Goal: Transaction & Acquisition: Purchase product/service

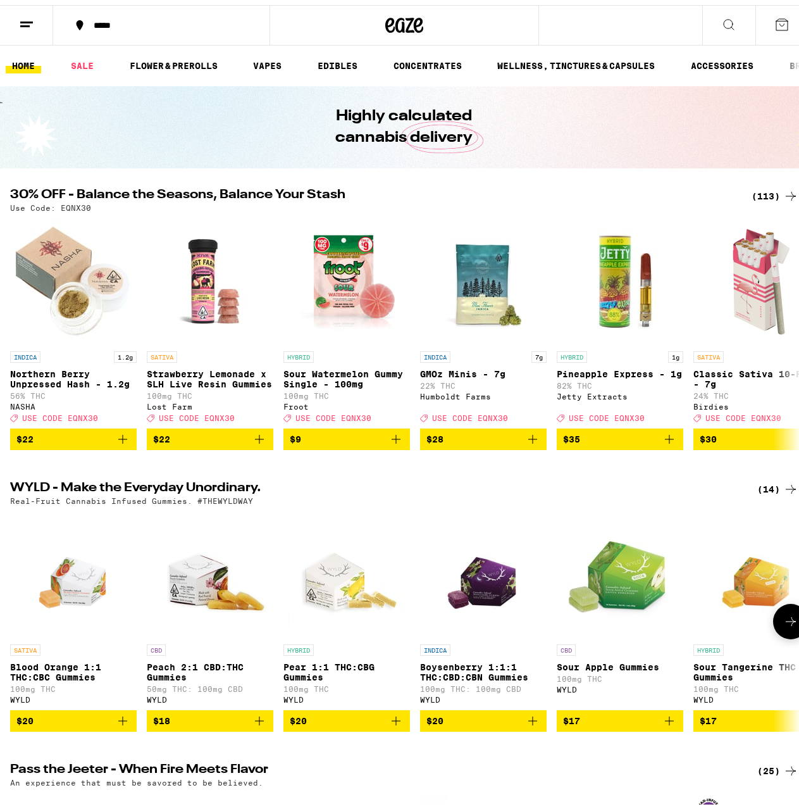
click at [786, 624] on icon at bounding box center [790, 616] width 15 height 15
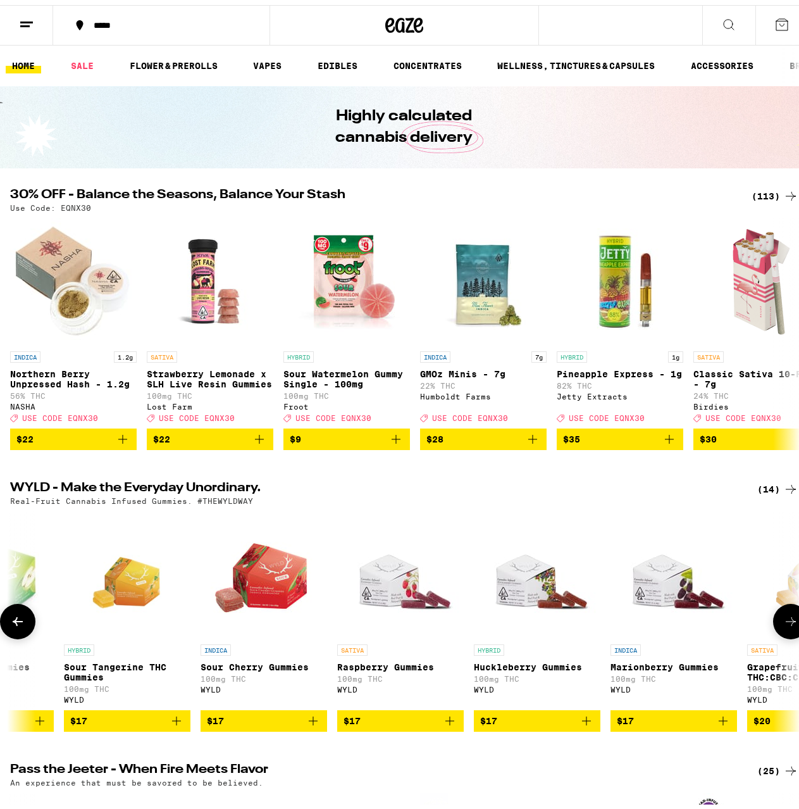
scroll to position [0, 641]
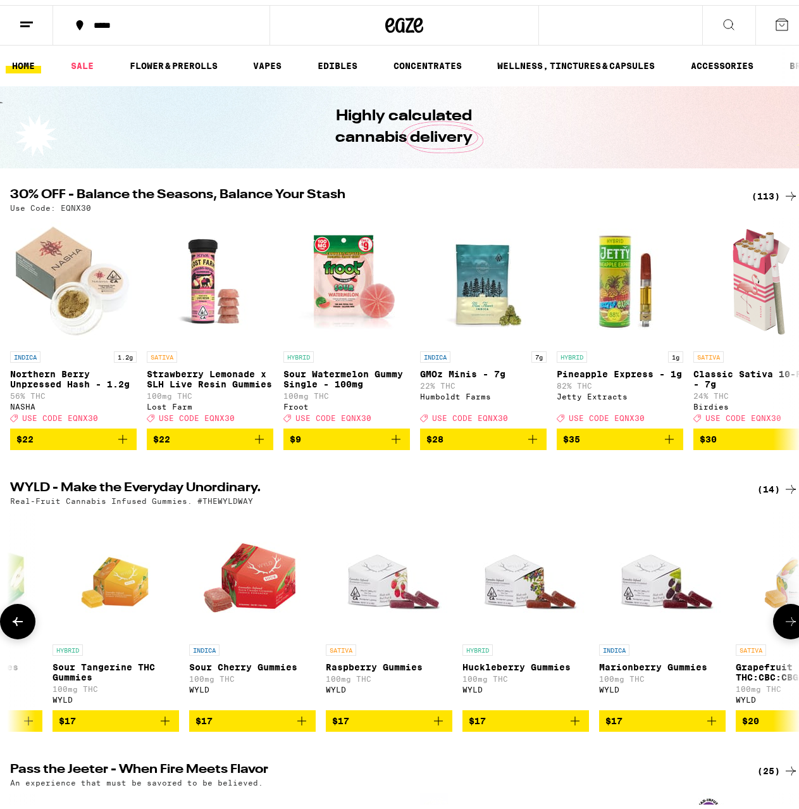
click at [783, 624] on icon at bounding box center [790, 616] width 15 height 15
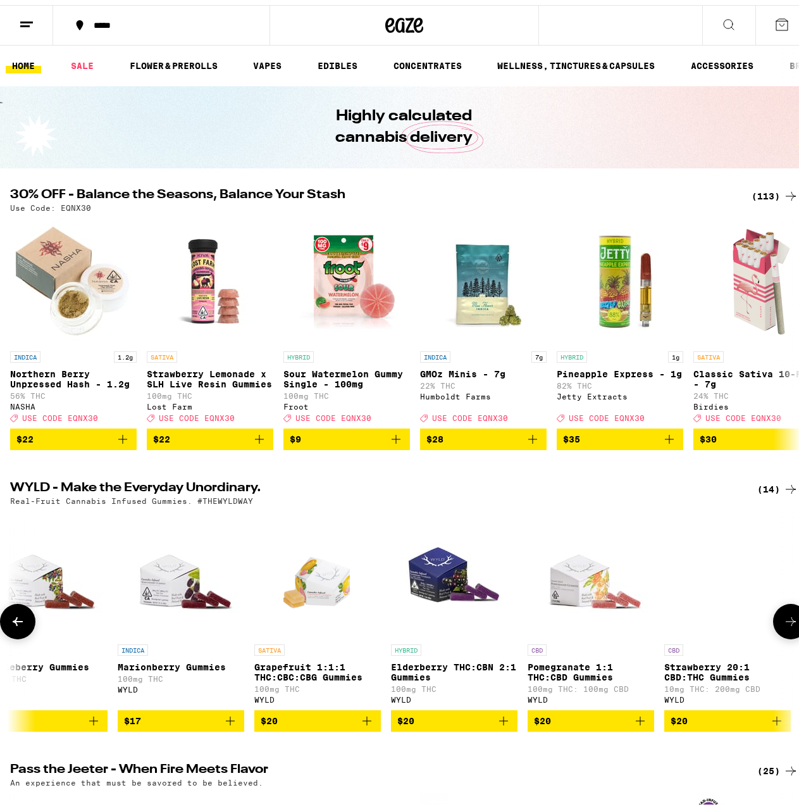
scroll to position [0, 1135]
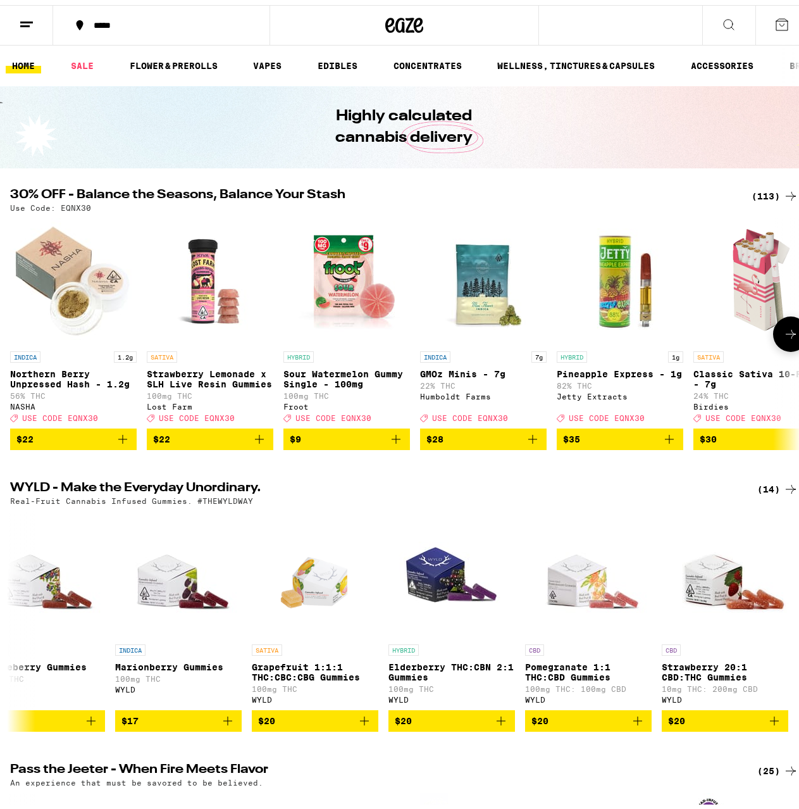
click at [786, 333] on icon at bounding box center [791, 329] width 10 height 9
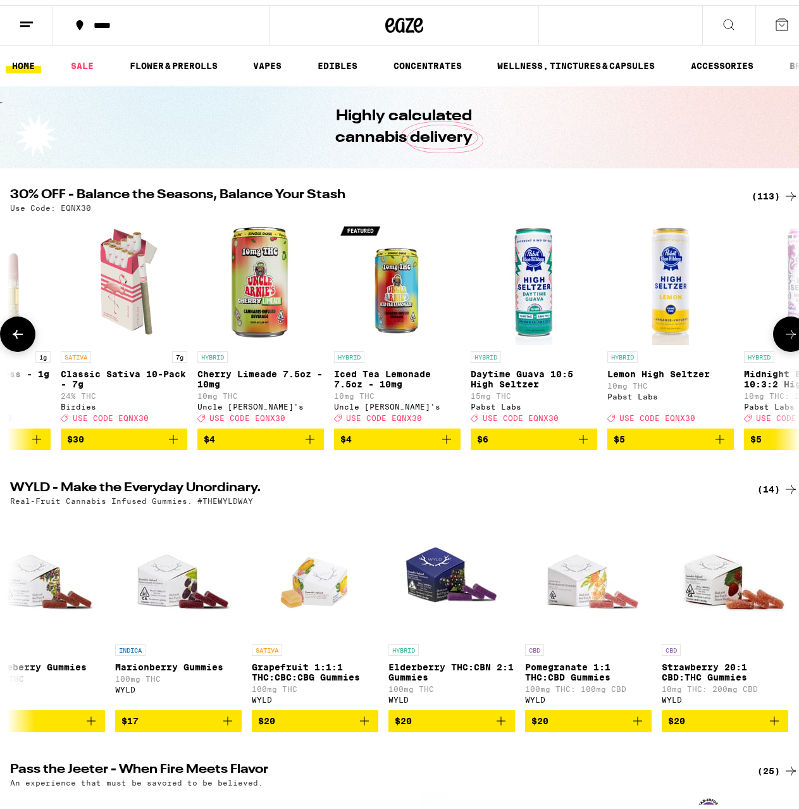
scroll to position [0, 641]
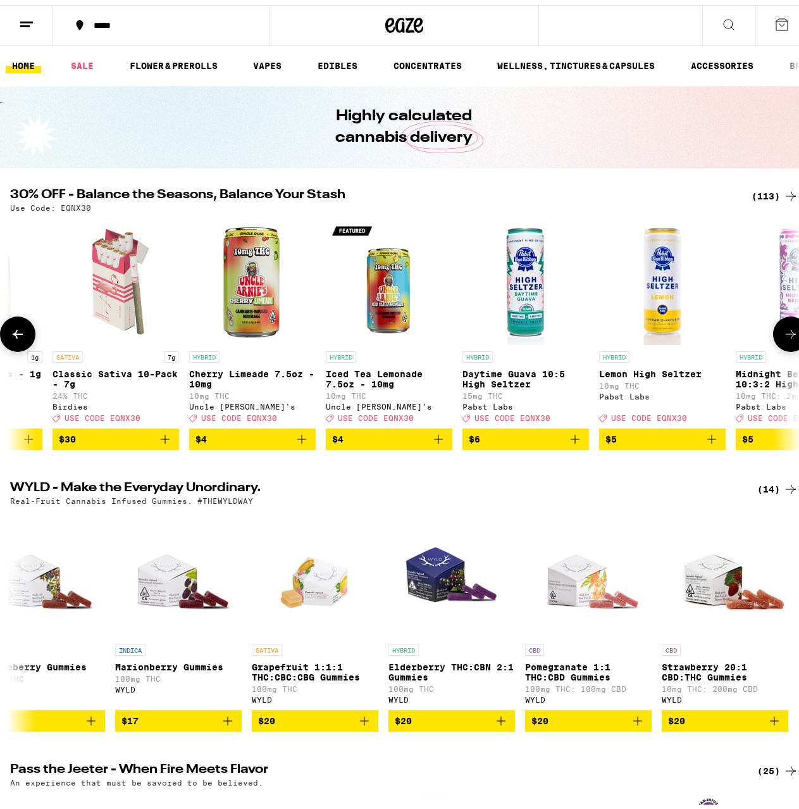
click at [783, 336] on icon at bounding box center [790, 328] width 15 height 15
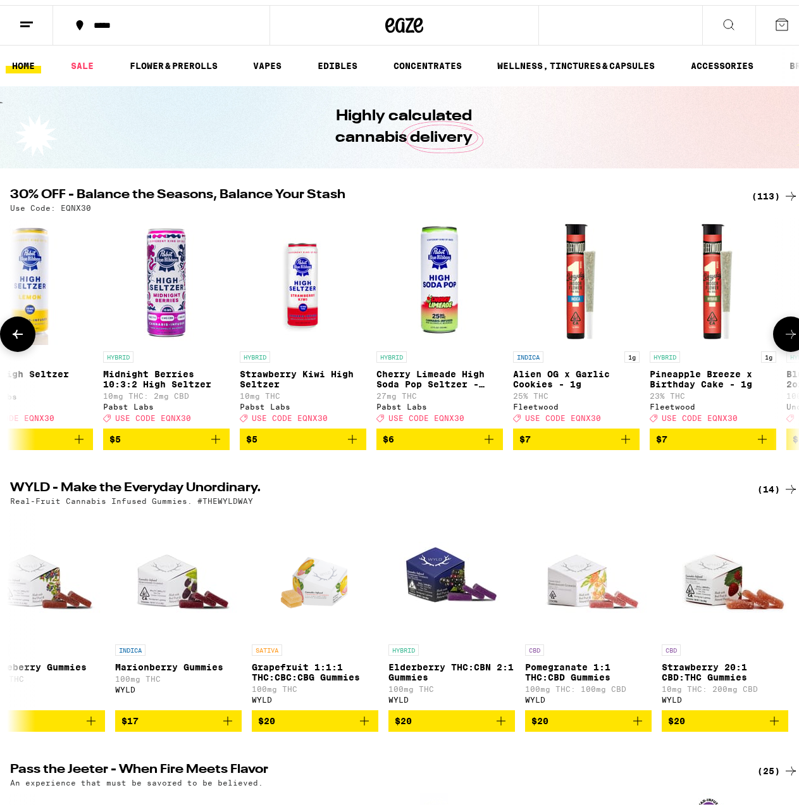
scroll to position [0, 1282]
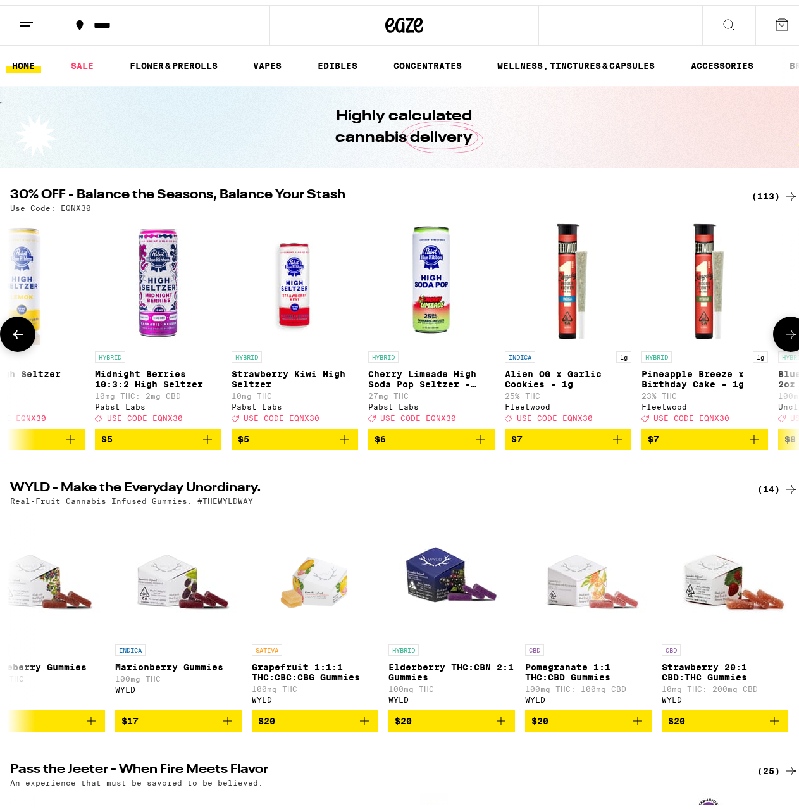
click at [783, 336] on icon at bounding box center [790, 328] width 15 height 15
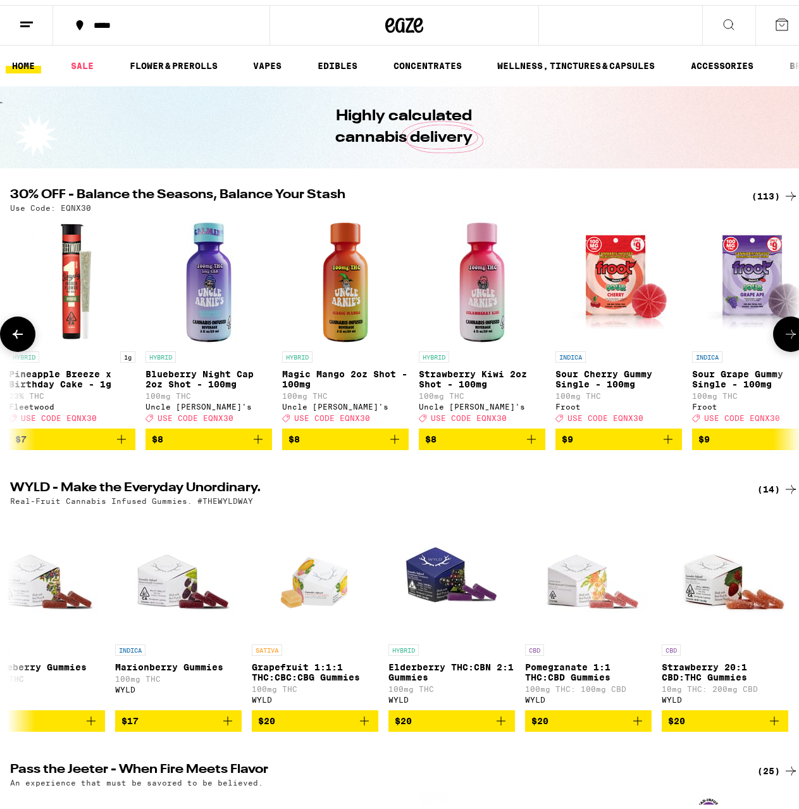
scroll to position [0, 1923]
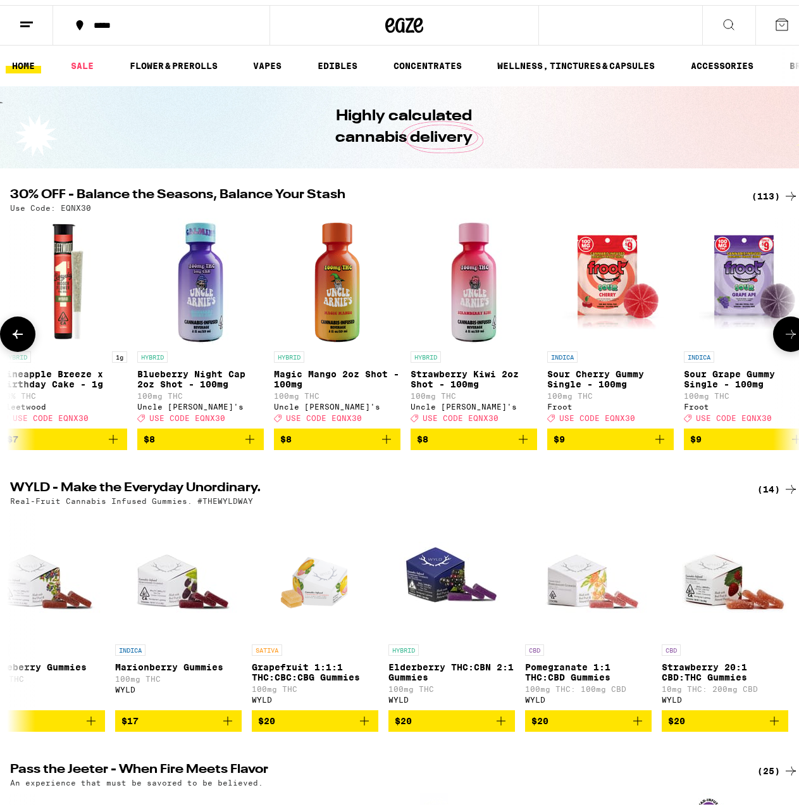
click at [783, 336] on icon at bounding box center [790, 328] width 15 height 15
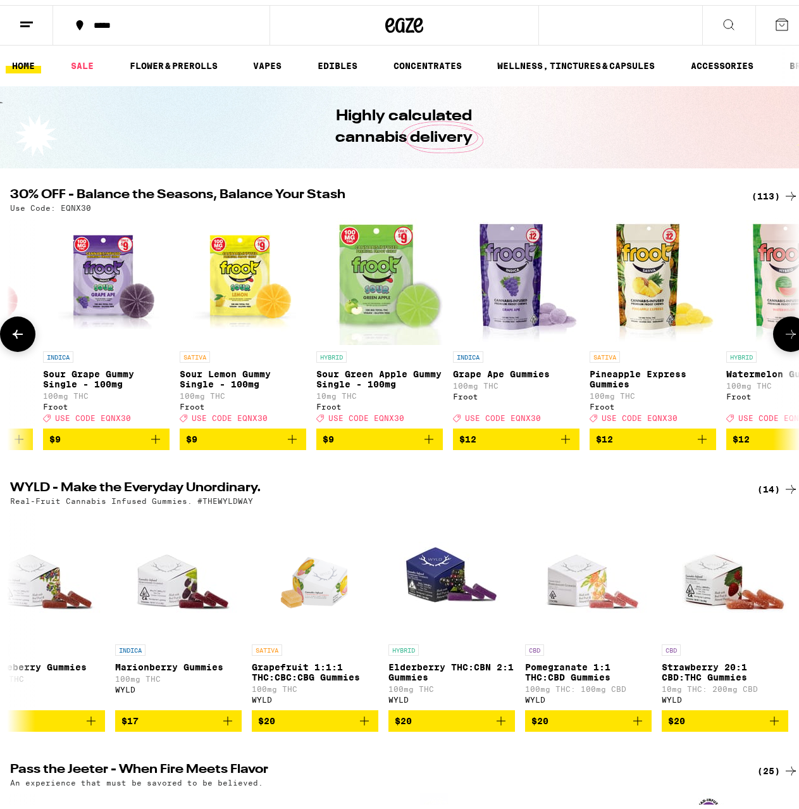
click at [783, 336] on icon at bounding box center [790, 328] width 15 height 15
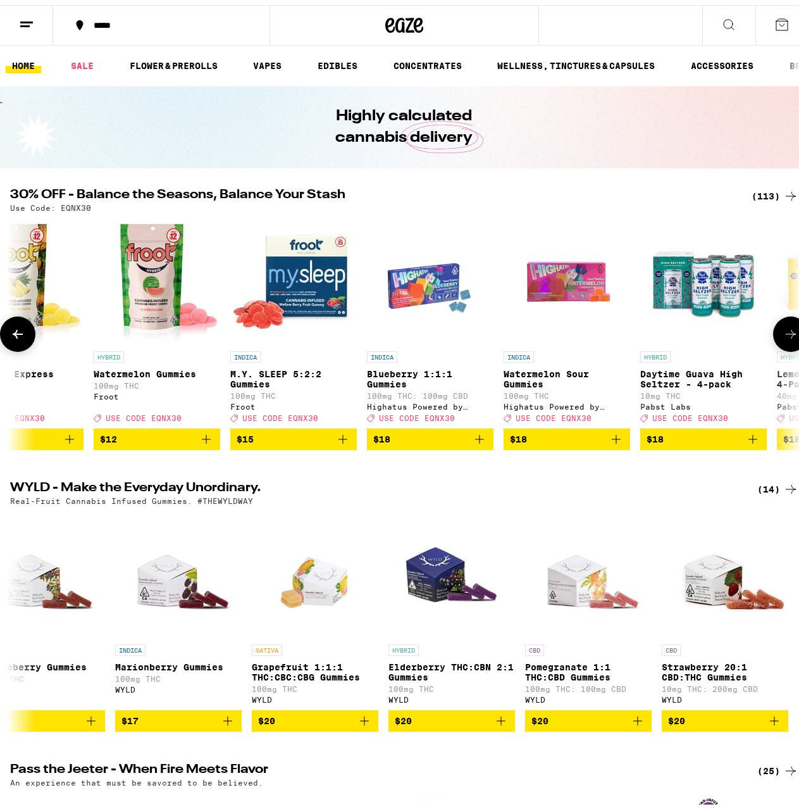
scroll to position [0, 3205]
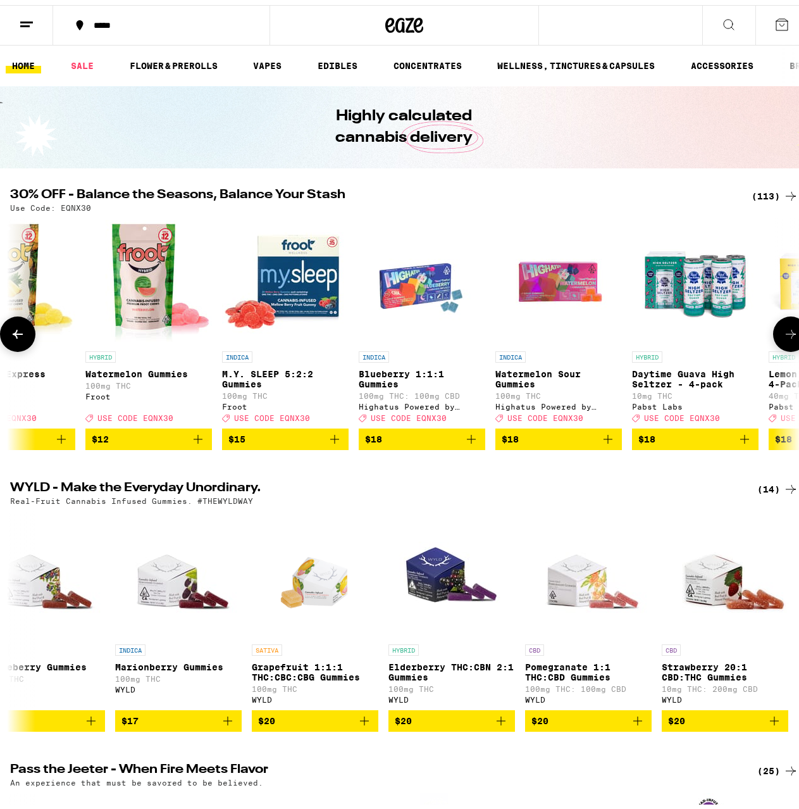
click at [786, 333] on icon at bounding box center [791, 329] width 10 height 9
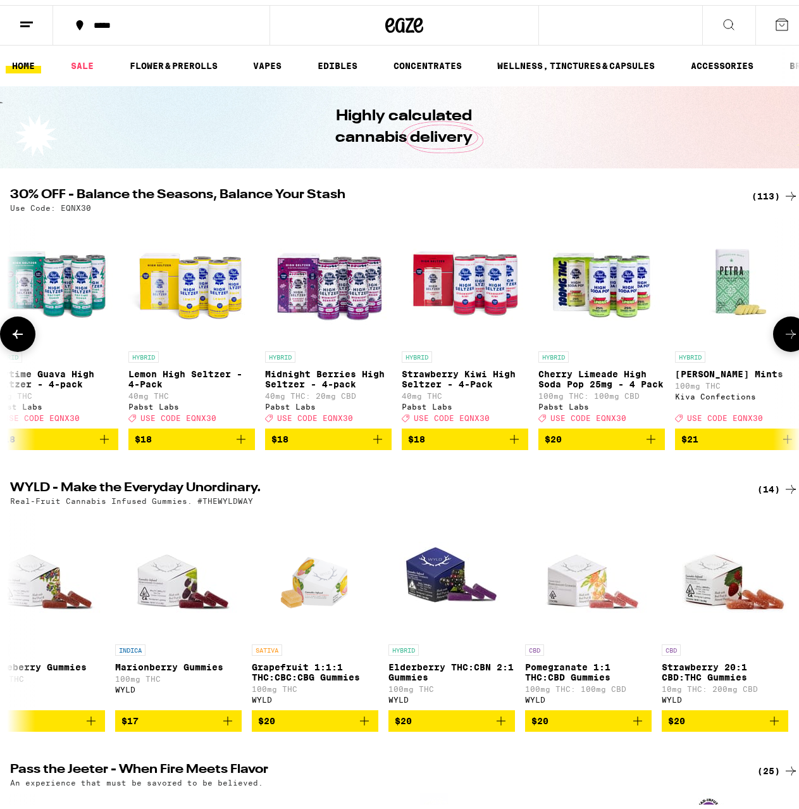
scroll to position [0, 3846]
click at [786, 333] on icon at bounding box center [791, 329] width 10 height 9
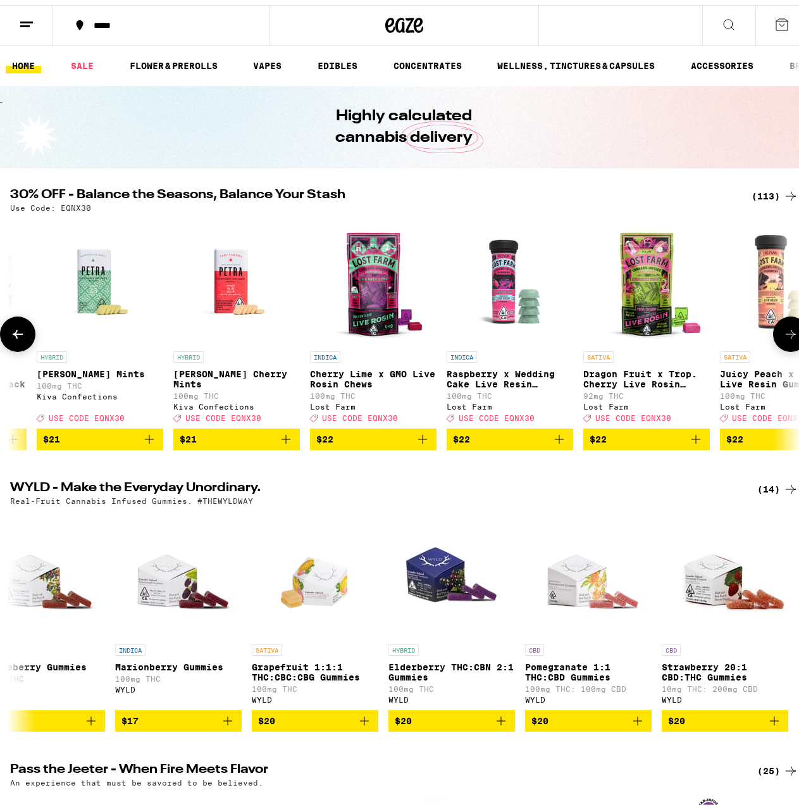
scroll to position [0, 4487]
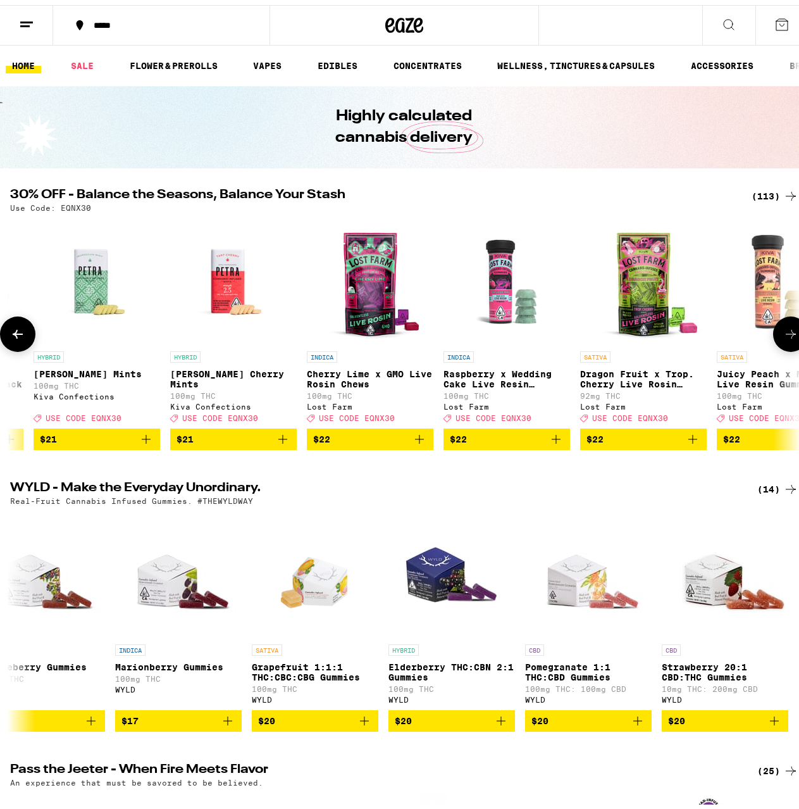
click at [786, 333] on icon at bounding box center [791, 329] width 10 height 9
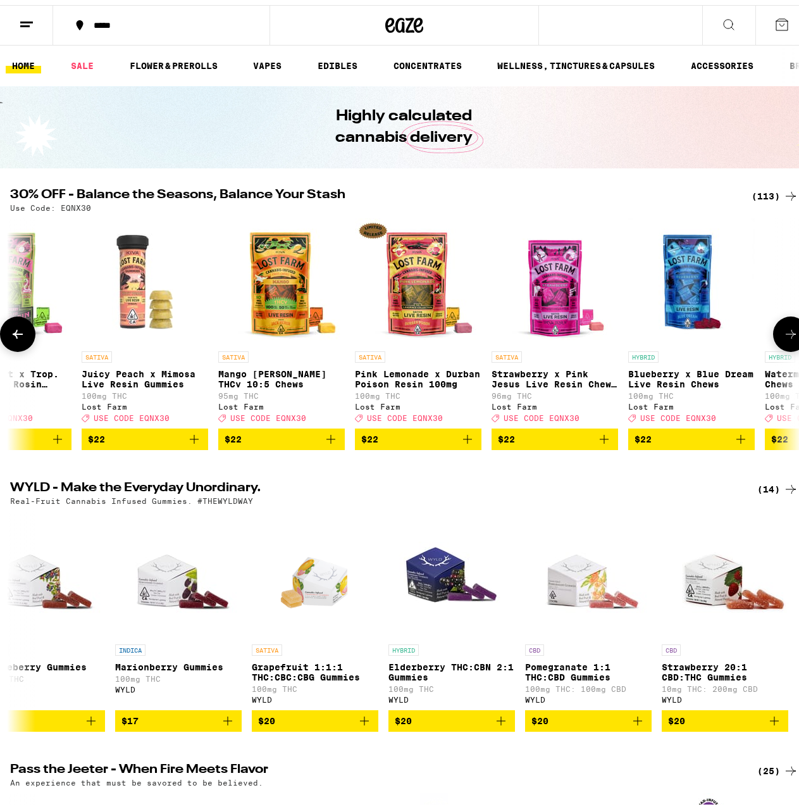
scroll to position [0, 5128]
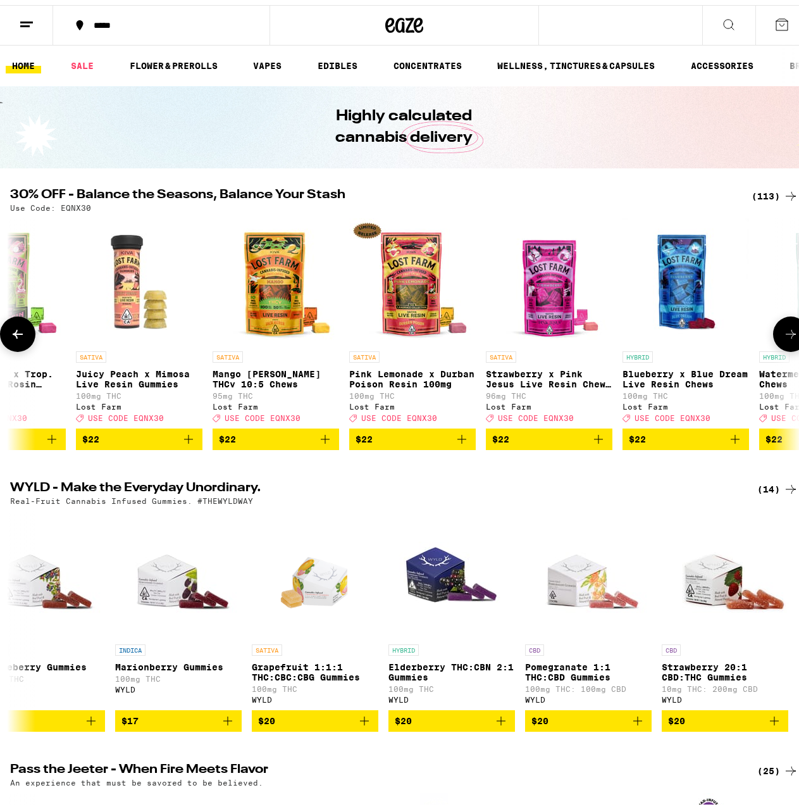
drag, startPoint x: 785, startPoint y: 331, endPoint x: 791, endPoint y: 364, distance: 34.1
click at [792, 364] on div "INDICA 1.2g Northern Berry Unpressed Hash - 1.2g 56% THC NASHA Deal Created wit…" at bounding box center [404, 329] width 809 height 232
click at [793, 337] on button at bounding box center [790, 328] width 35 height 35
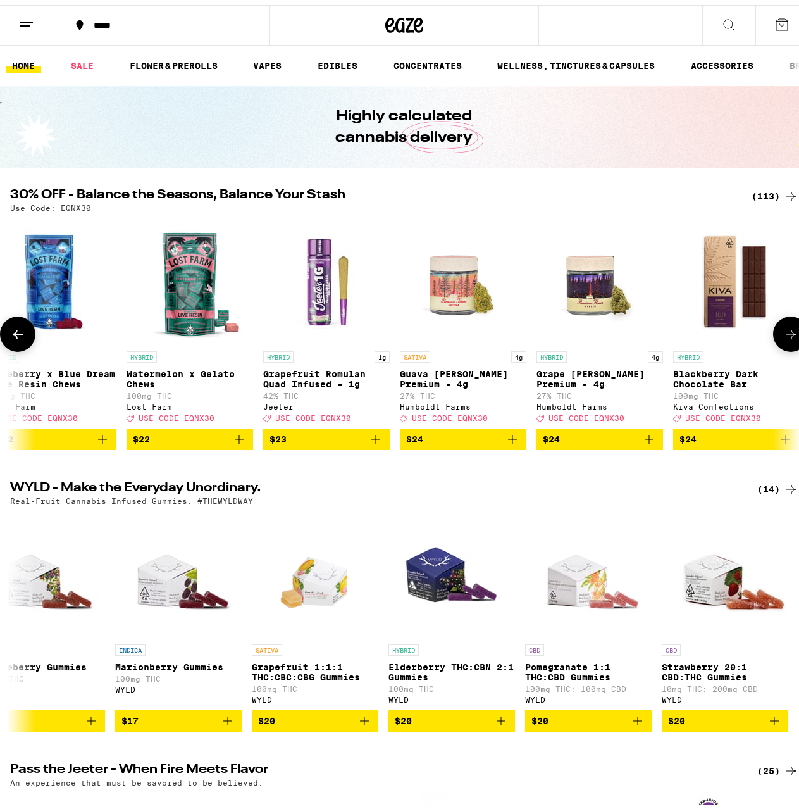
scroll to position [0, 5769]
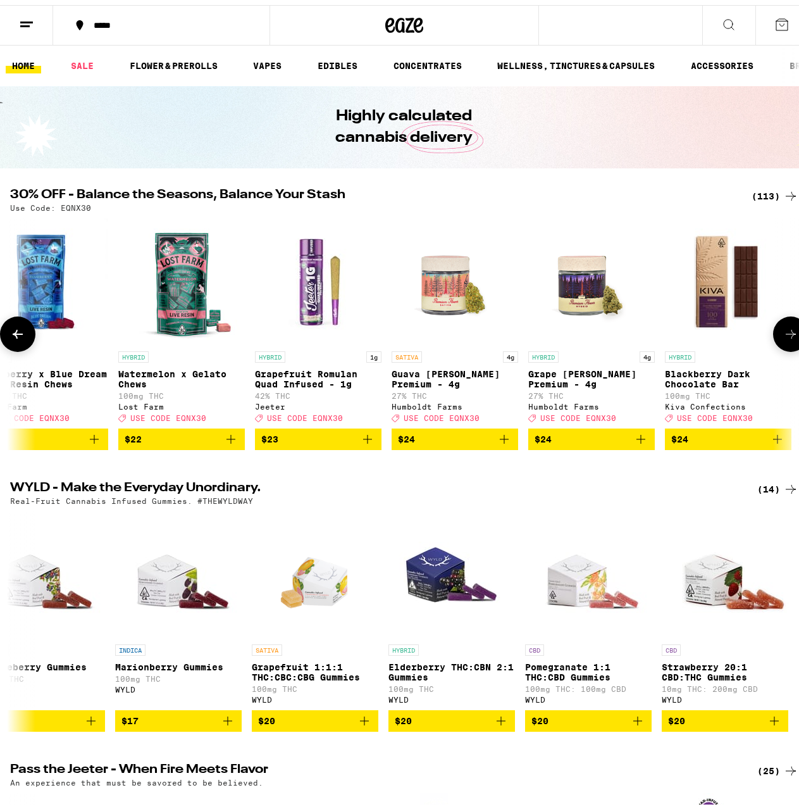
click at [792, 336] on button at bounding box center [790, 328] width 35 height 35
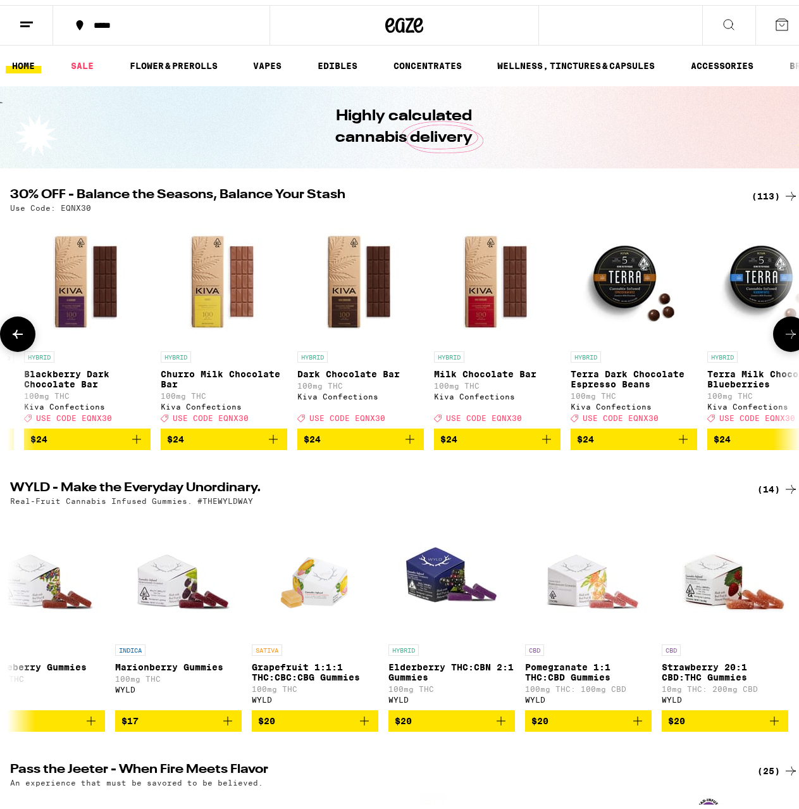
click at [792, 336] on button at bounding box center [790, 328] width 35 height 35
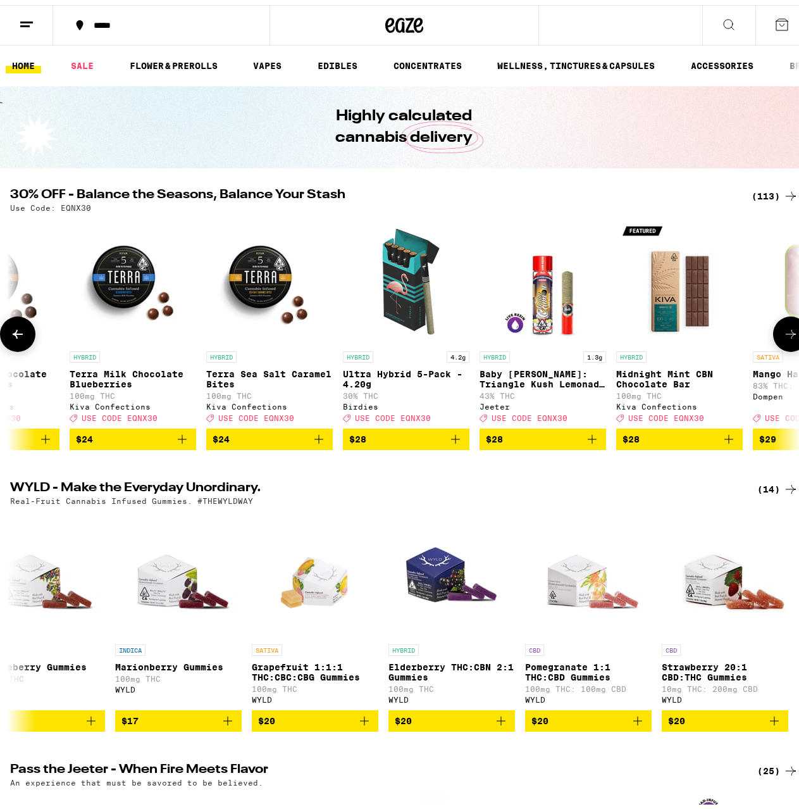
scroll to position [0, 7051]
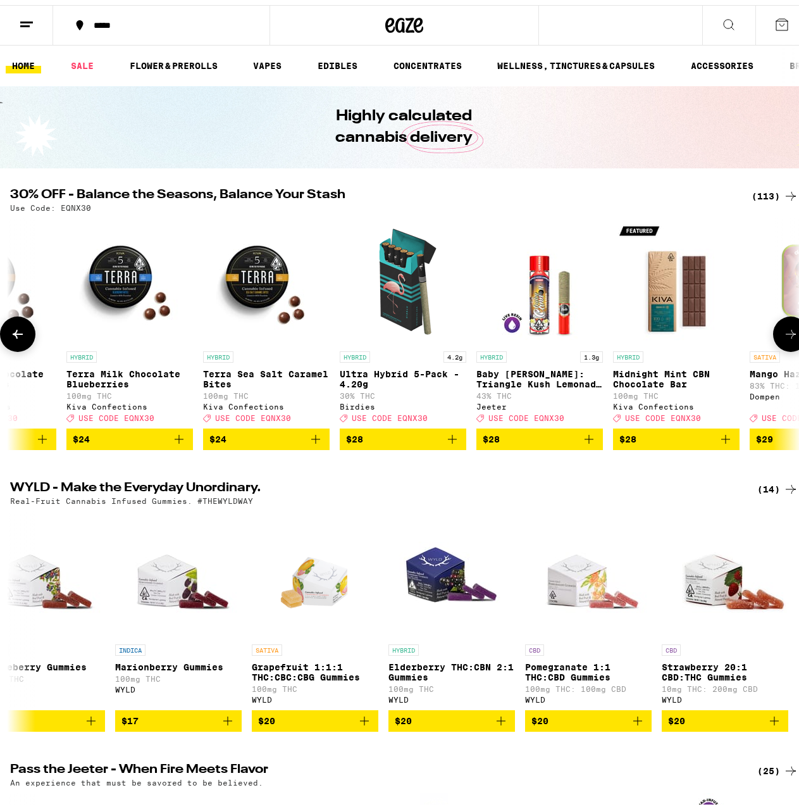
click at [787, 334] on icon at bounding box center [790, 328] width 15 height 15
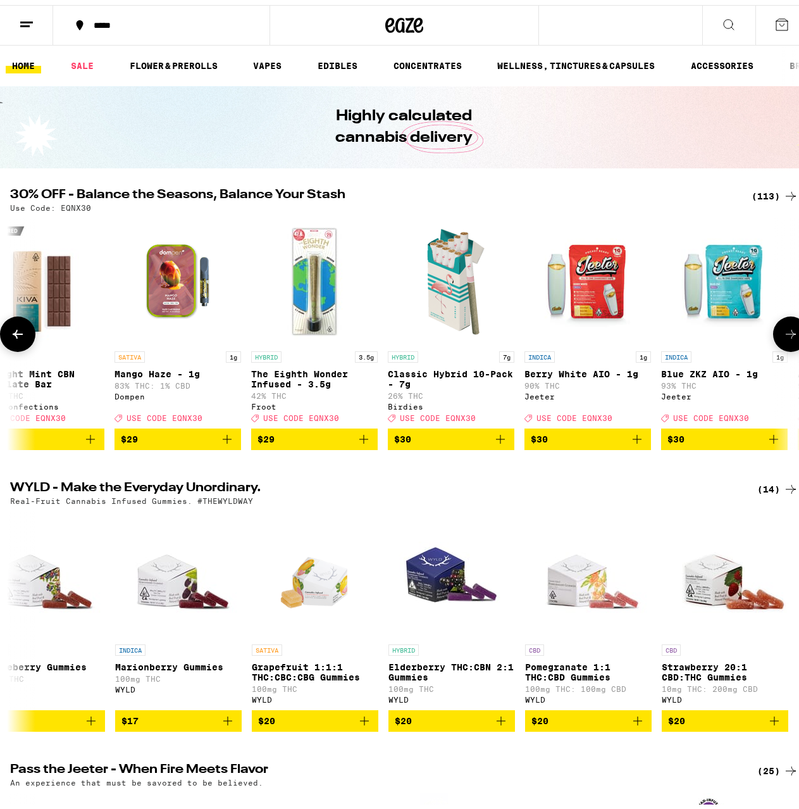
scroll to position [0, 7692]
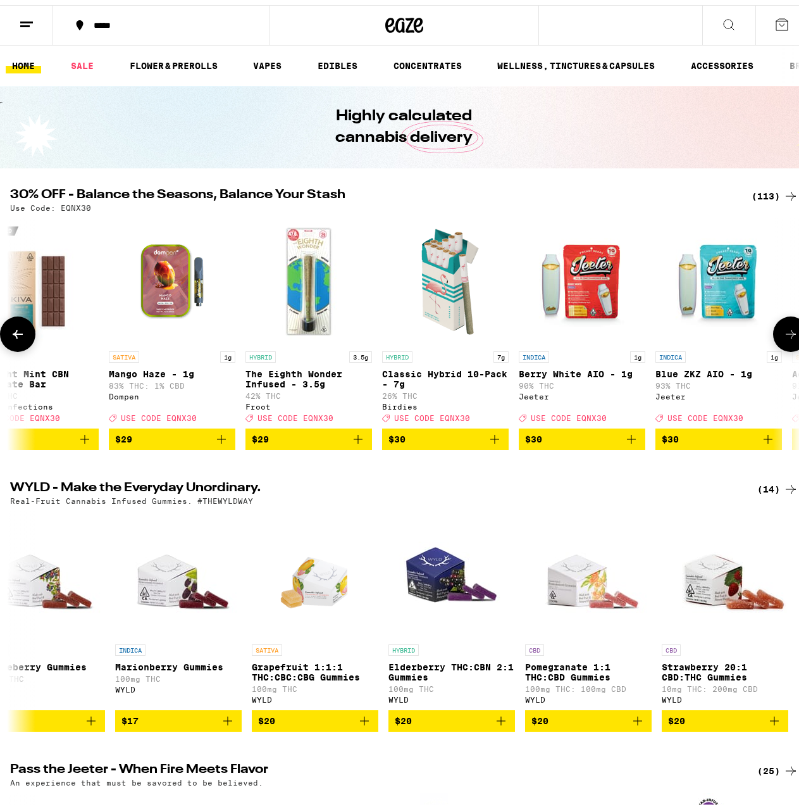
click at [787, 334] on icon at bounding box center [790, 328] width 15 height 15
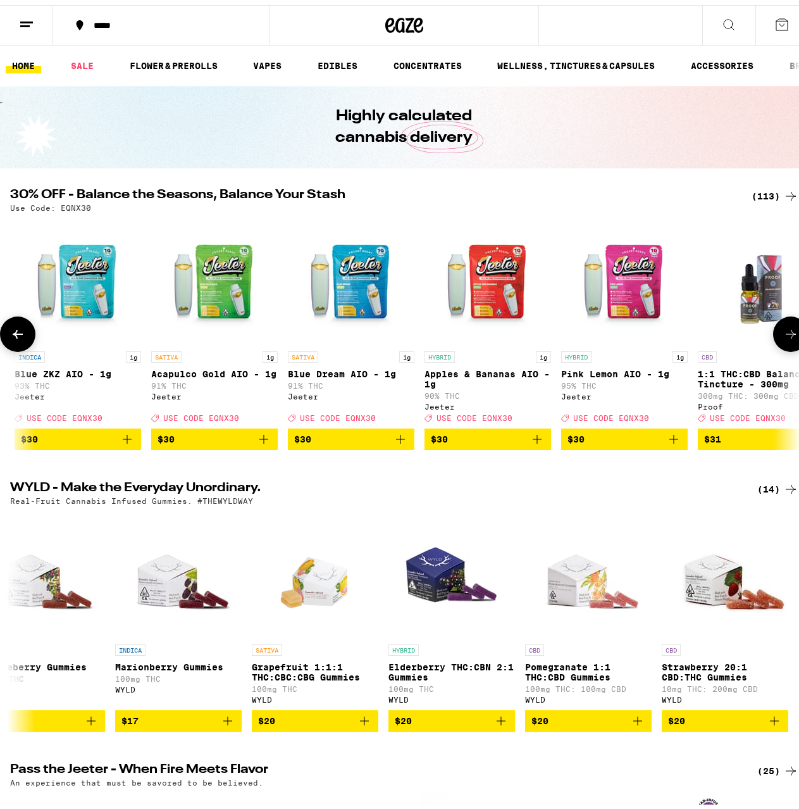
click at [787, 334] on icon at bounding box center [790, 328] width 15 height 15
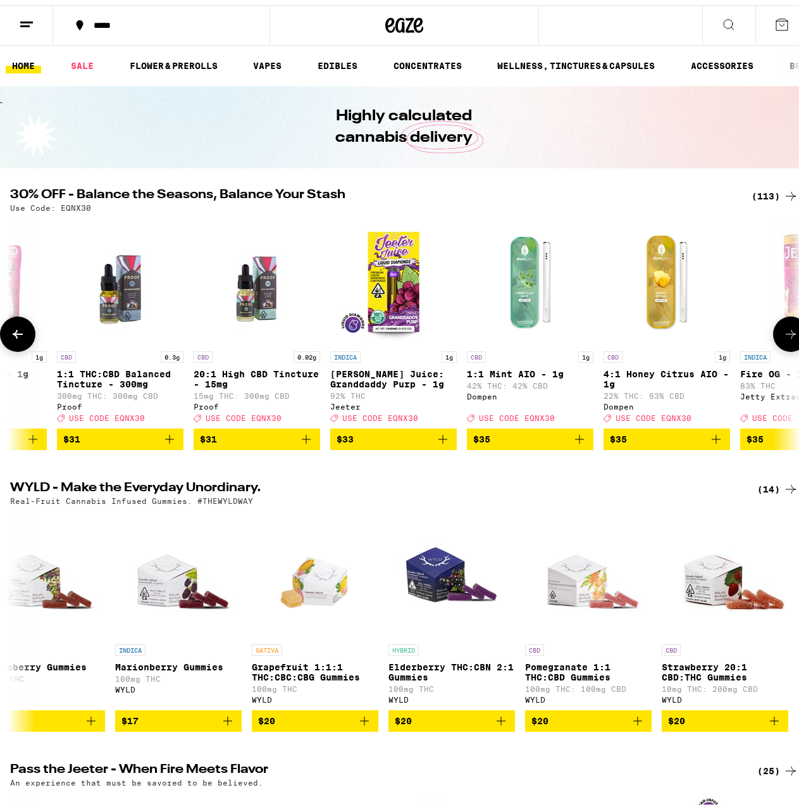
click at [787, 334] on icon at bounding box center [790, 328] width 15 height 15
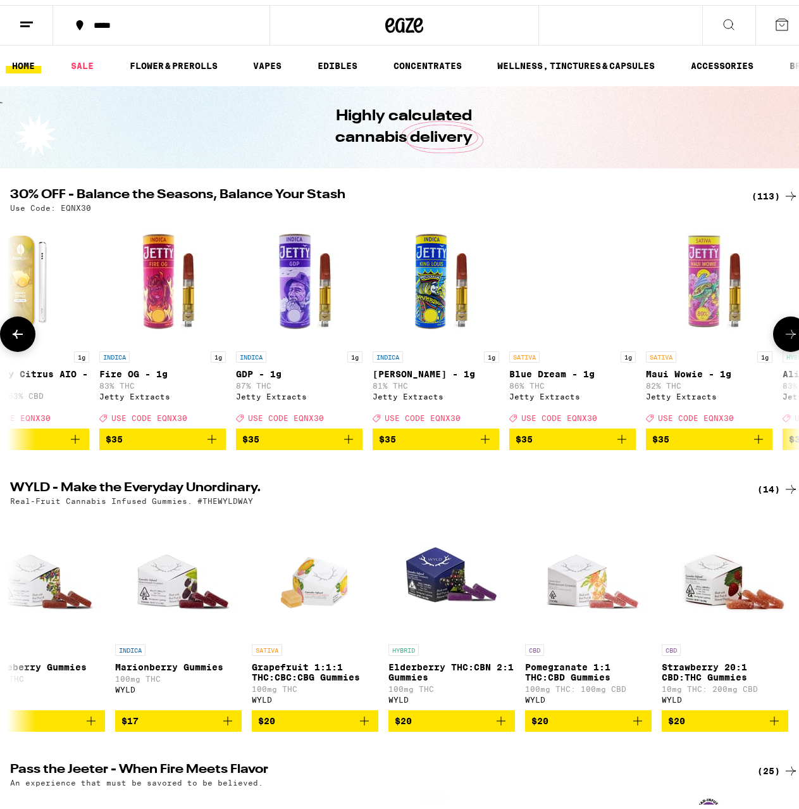
click at [787, 334] on icon at bounding box center [790, 328] width 15 height 15
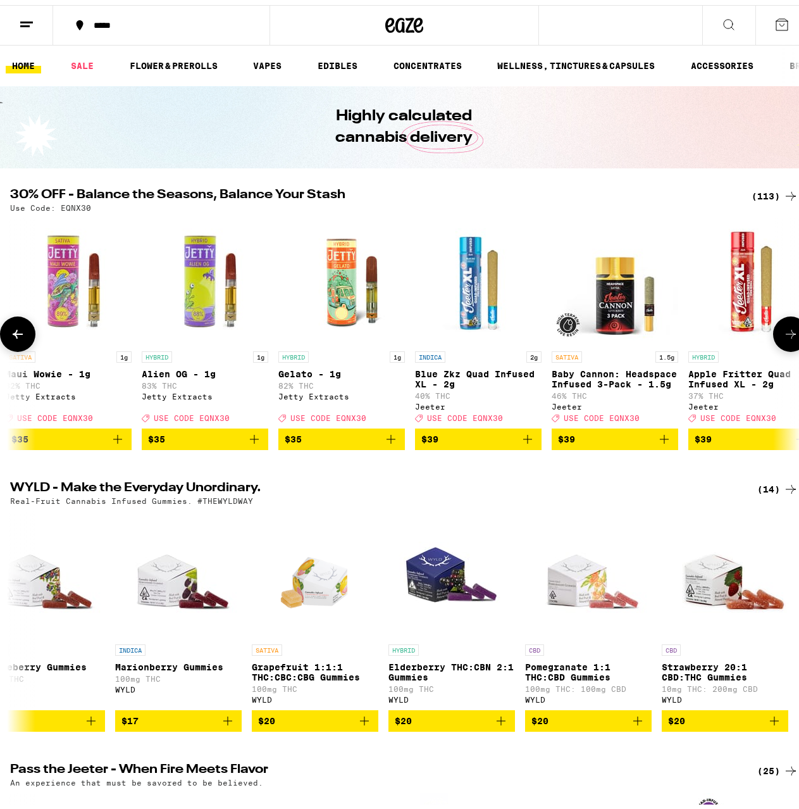
click at [787, 334] on icon at bounding box center [790, 328] width 15 height 15
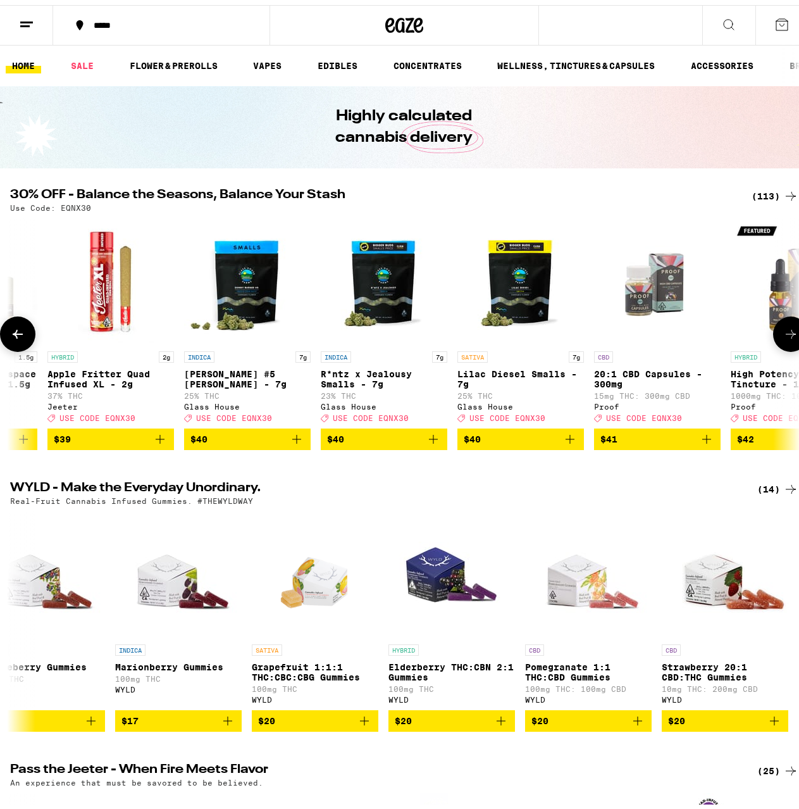
click at [787, 334] on icon at bounding box center [790, 328] width 15 height 15
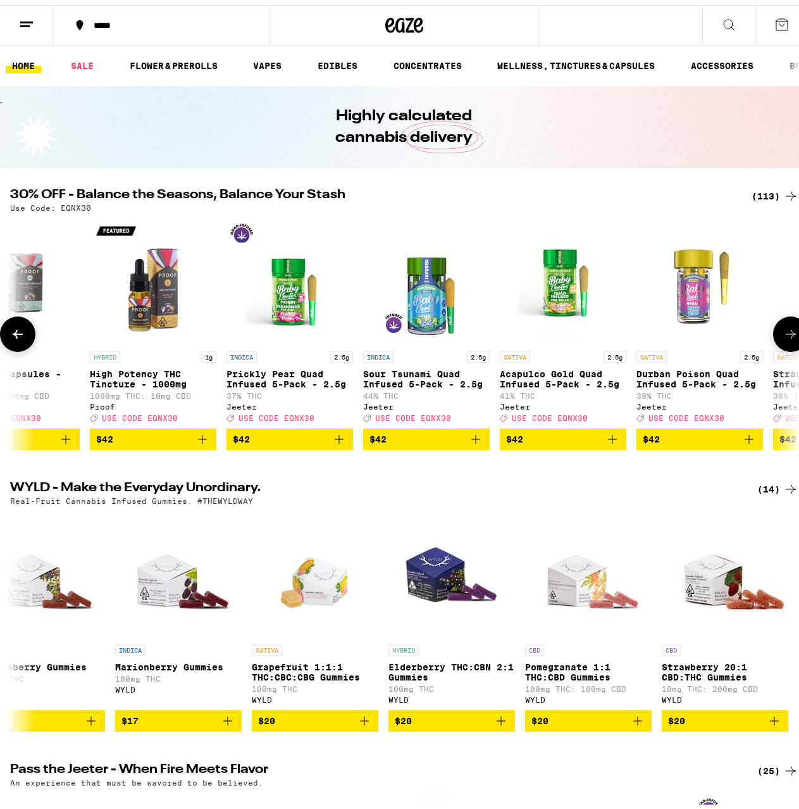
click at [787, 334] on icon at bounding box center [790, 328] width 15 height 15
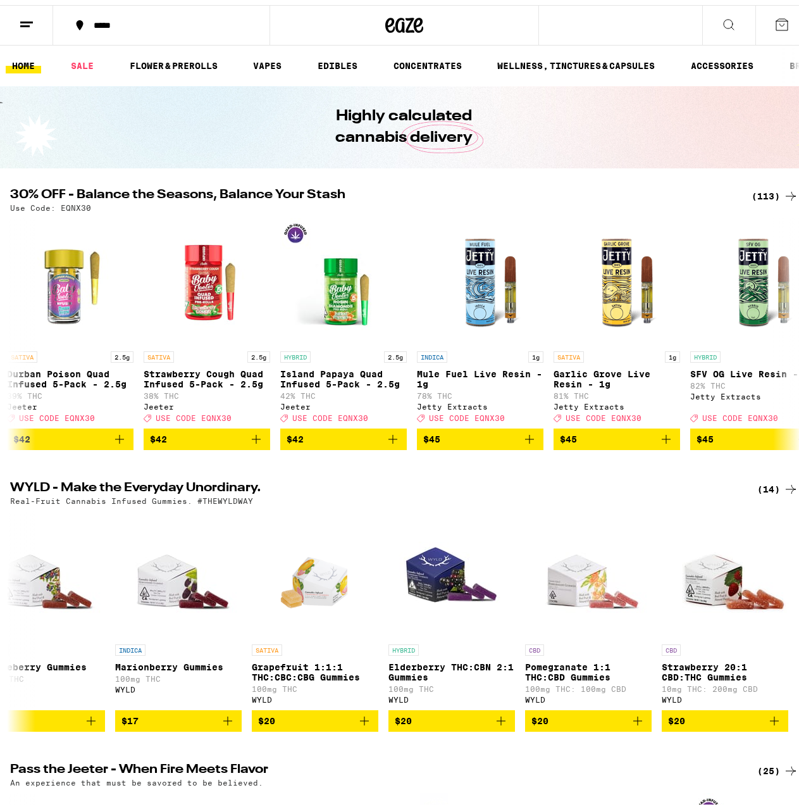
scroll to position [0, 12179]
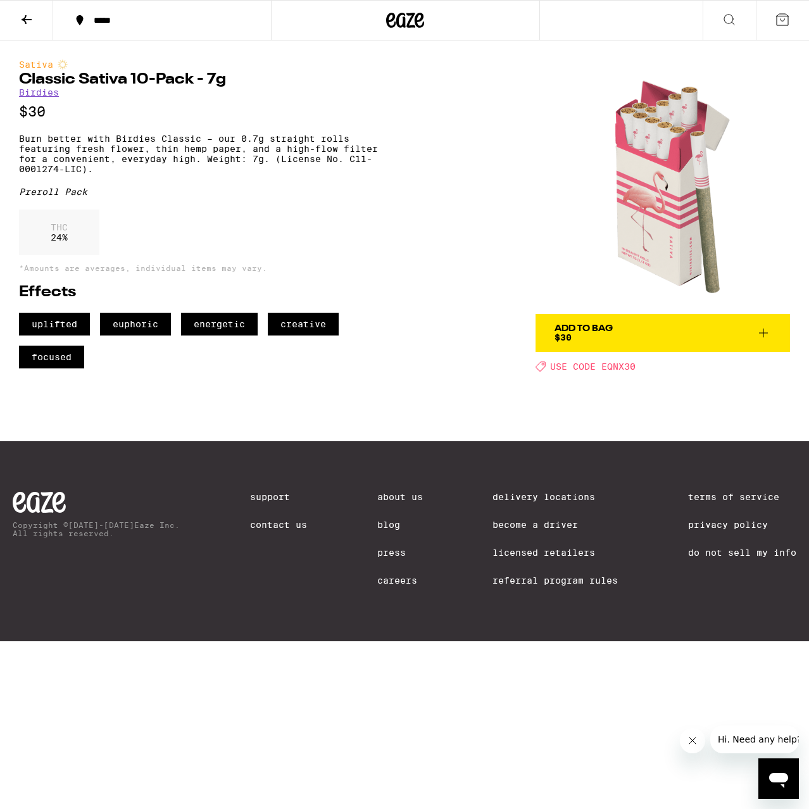
click at [44, 94] on link "Birdies" at bounding box center [39, 92] width 40 height 10
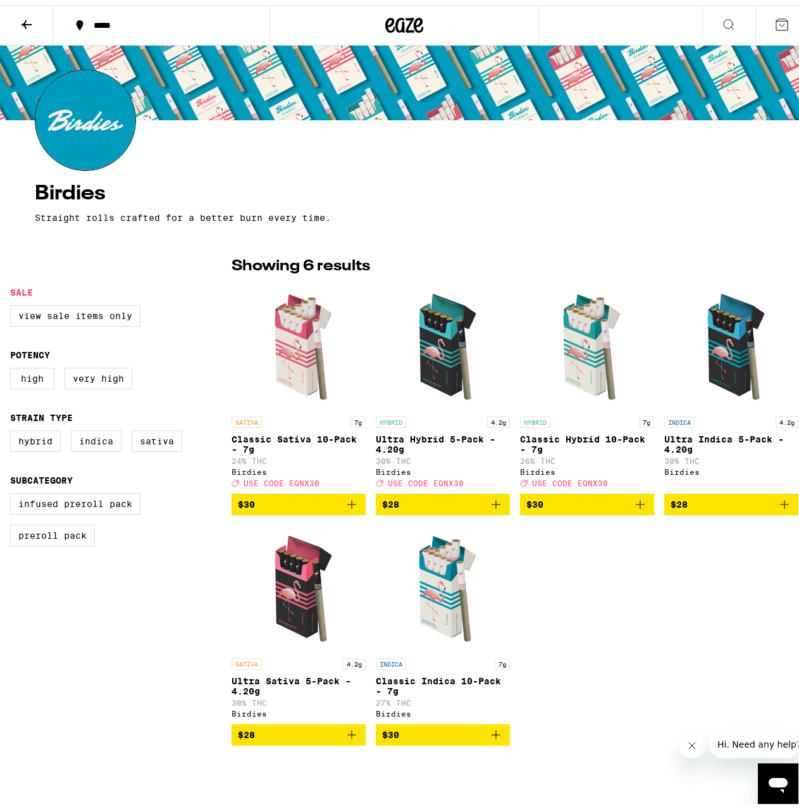
scroll to position [127, 0]
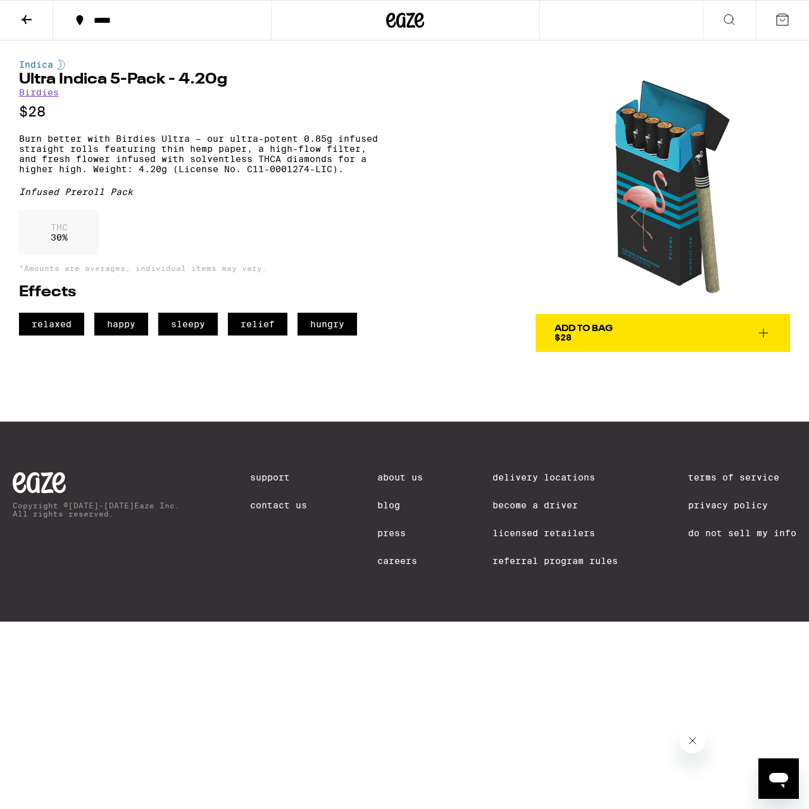
click at [34, 94] on link "Birdies" at bounding box center [39, 92] width 40 height 10
